Goal: Task Accomplishment & Management: Complete application form

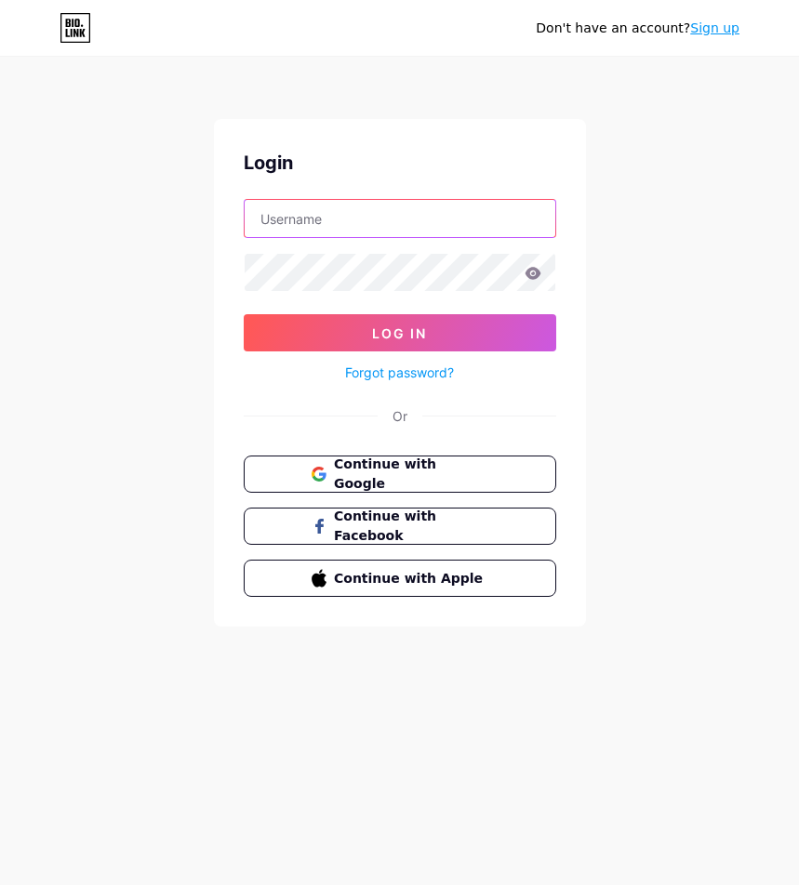
click at [333, 213] on input "text" at bounding box center [400, 218] width 311 height 37
type input "bandungkerass"
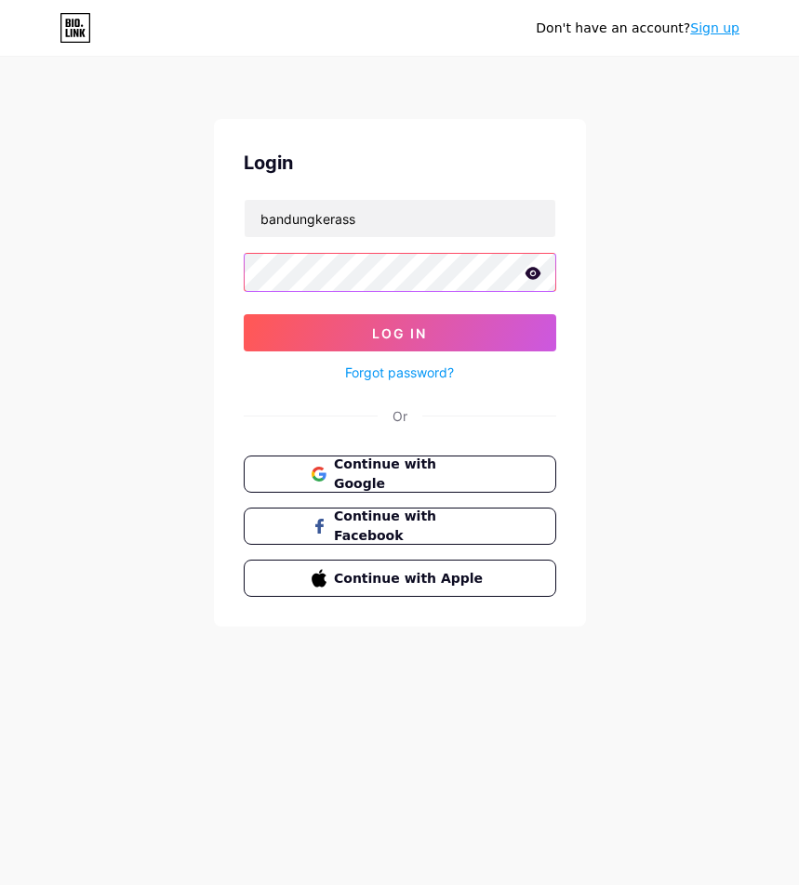
click at [244, 314] on button "Log In" at bounding box center [400, 332] width 312 height 37
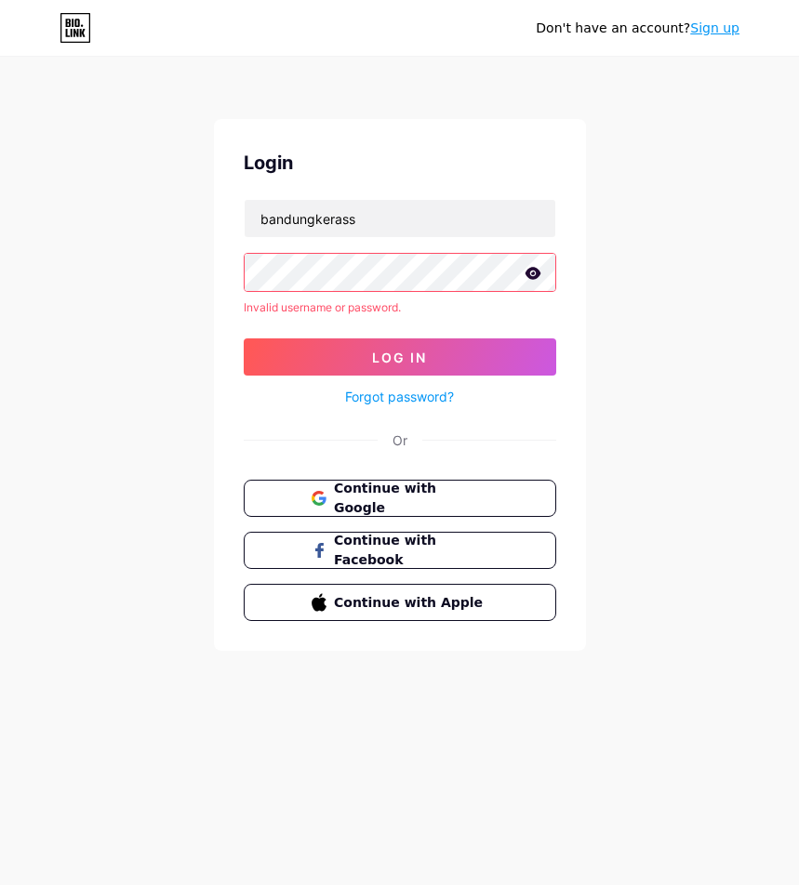
click at [129, 262] on div "Don't have an account? Sign up Login bandungkerass Invalid username or password…" at bounding box center [399, 355] width 799 height 710
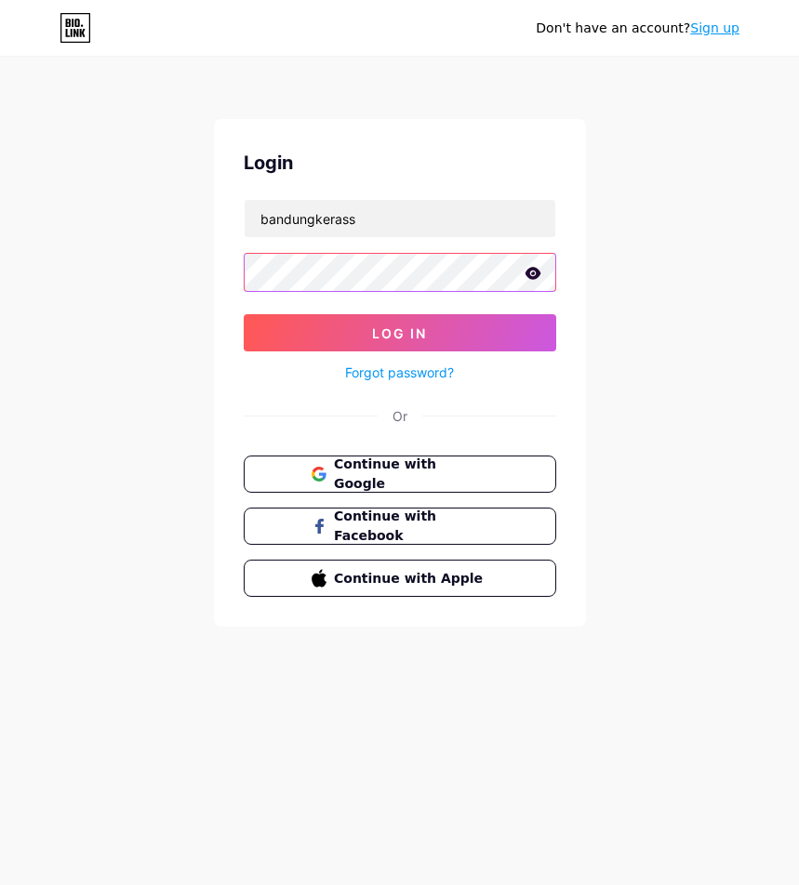
click at [244, 314] on button "Log In" at bounding box center [400, 332] width 312 height 37
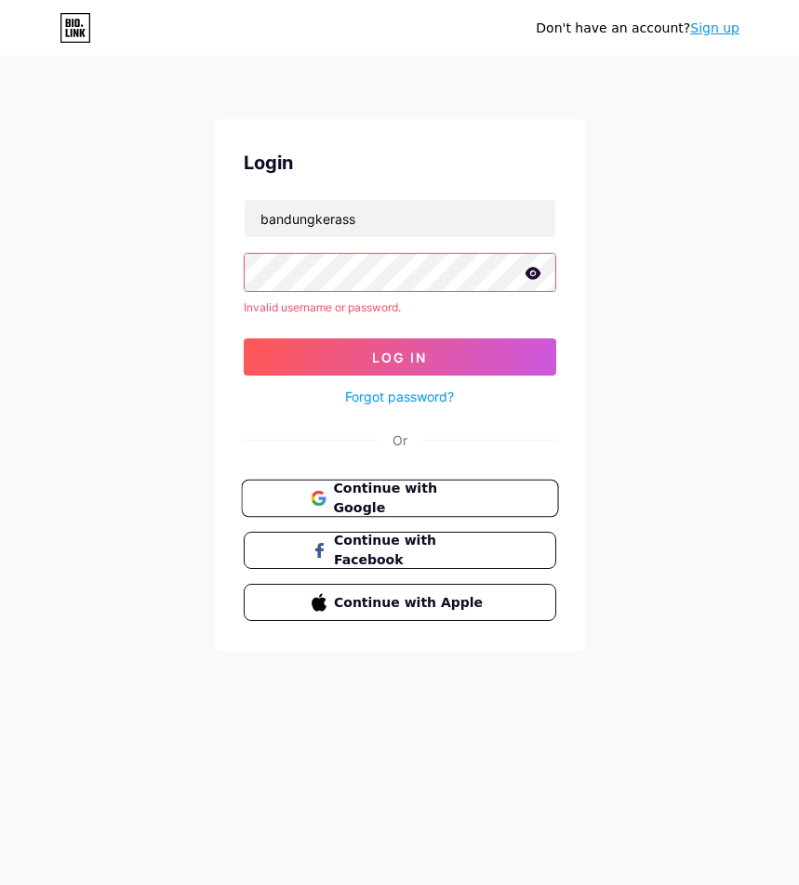
click at [328, 500] on span "Continue with Google" at bounding box center [400, 499] width 179 height 40
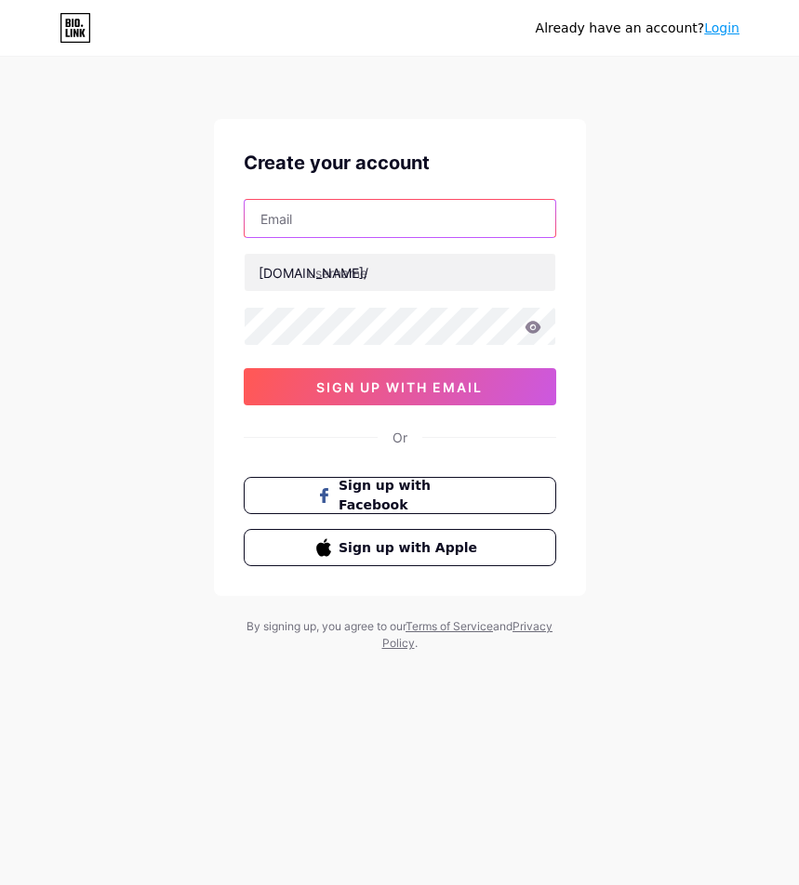
click at [324, 220] on input "text" at bounding box center [400, 218] width 311 height 37
type input "[EMAIL_ADDRESS][DOMAIN_NAME]"
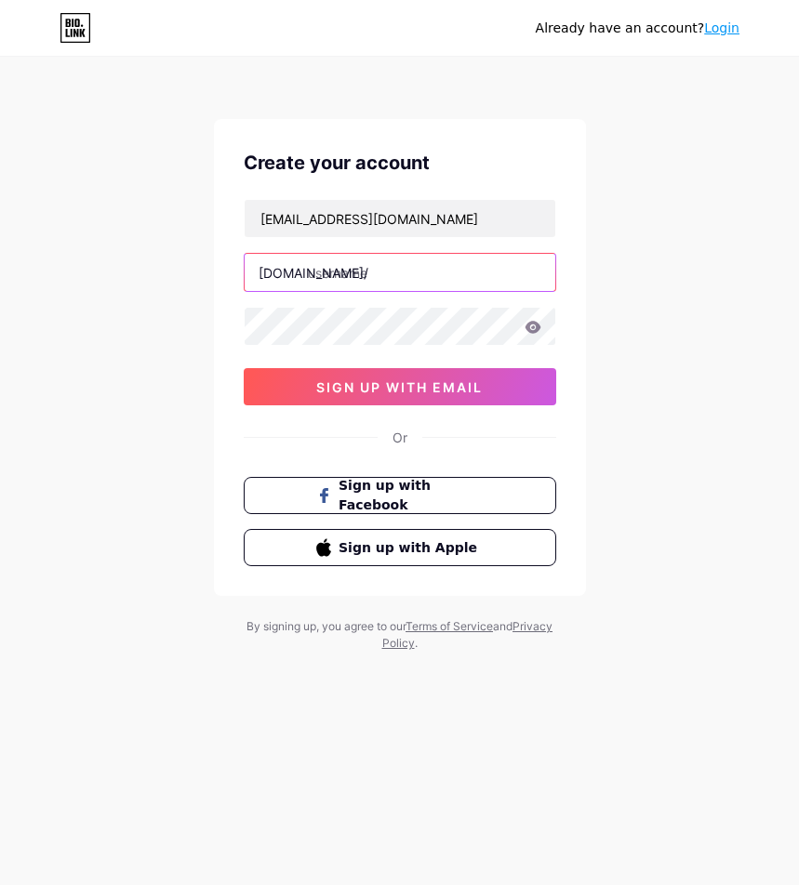
click at [339, 274] on input "text" at bounding box center [400, 272] width 311 height 37
type input "bandungtoto02"
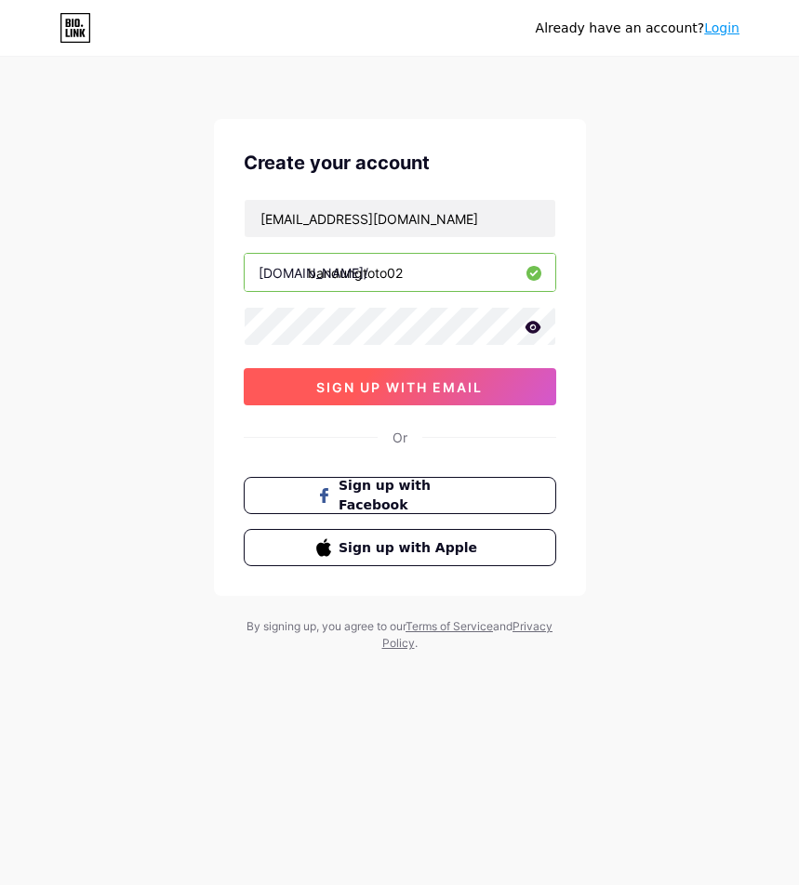
click at [369, 384] on span "sign up with email" at bounding box center [399, 387] width 166 height 16
